Goal: Information Seeking & Learning: Learn about a topic

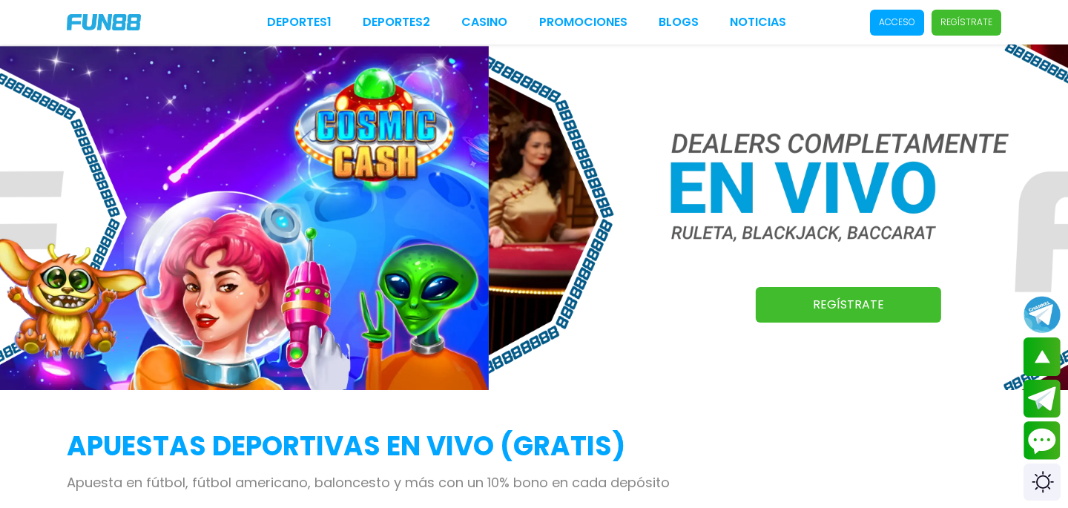
click at [589, 18] on link "Promociones" at bounding box center [583, 22] width 88 height 18
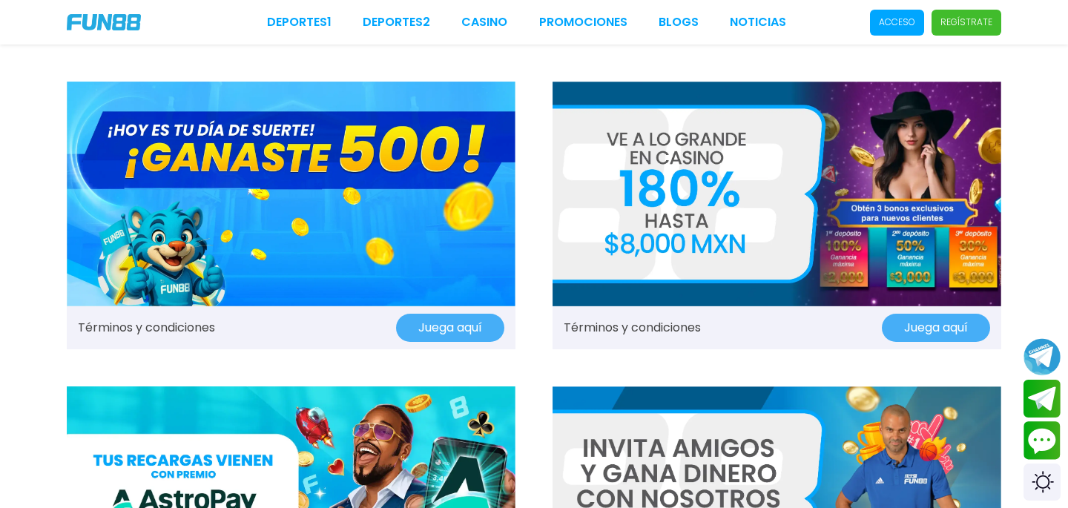
click at [360, 242] on img at bounding box center [291, 194] width 449 height 225
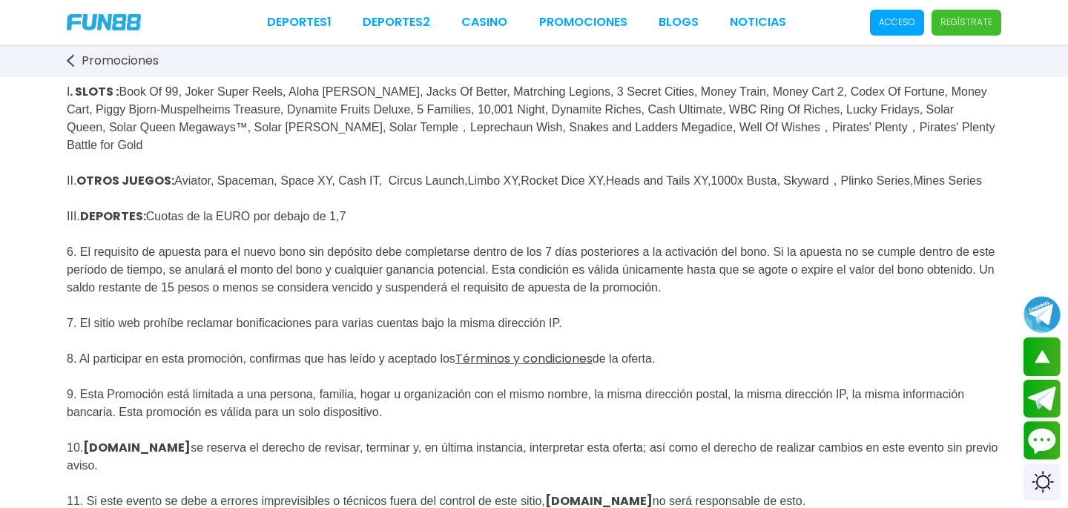
scroll to position [646, 0]
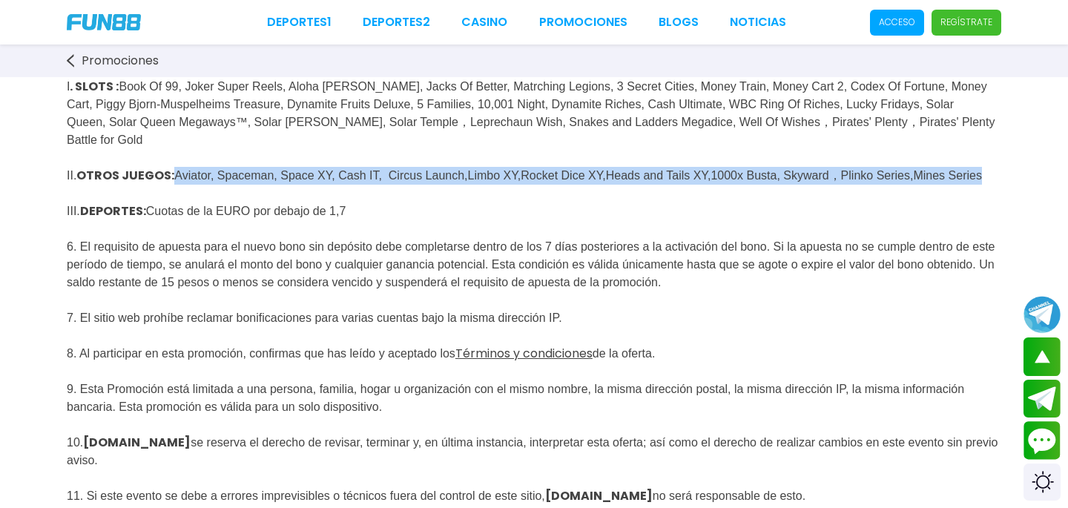
drag, startPoint x: 181, startPoint y: 201, endPoint x: 533, endPoint y: 227, distance: 353.1
click at [533, 227] on p "Juego Exento: I . SLOTS : Book Of 99, Joker Super Reels, Aloha [PERSON_NAME], J…" at bounding box center [534, 333] width 934 height 627
copy span "Aviator, Spaceman, Space XY, Cash IT, Circus Launch,Limbo XY,Rocket Dice XY,Hea…"
